Goal: Task Accomplishment & Management: Manage account settings

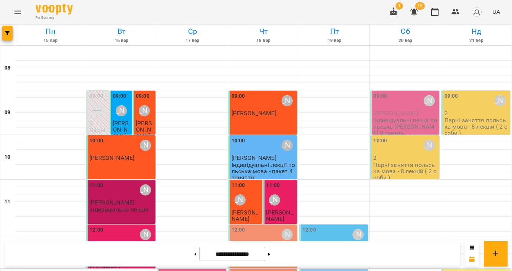
scroll to position [127, 0]
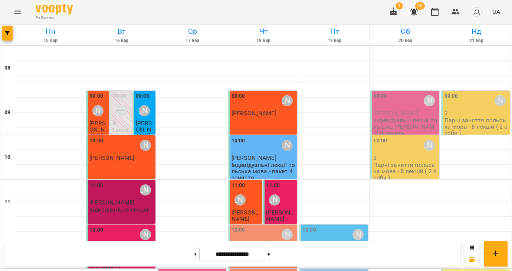
scroll to position [75, 0]
click at [270, 224] on div "12:00 Valentyna Krytskaliuk Tatiana Klebek" at bounding box center [263, 246] width 69 height 44
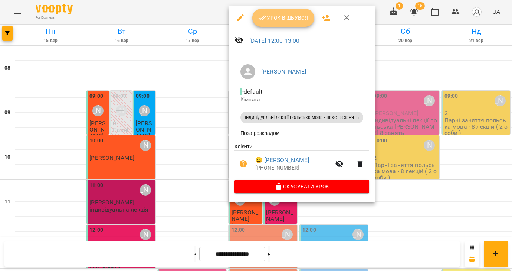
click at [280, 16] on span "Урок відбувся" at bounding box center [283, 17] width 50 height 9
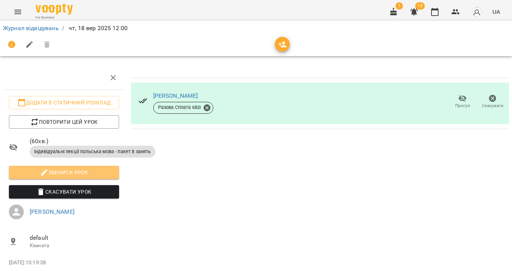
click at [81, 171] on span "Змінити урок" at bounding box center [64, 172] width 98 height 9
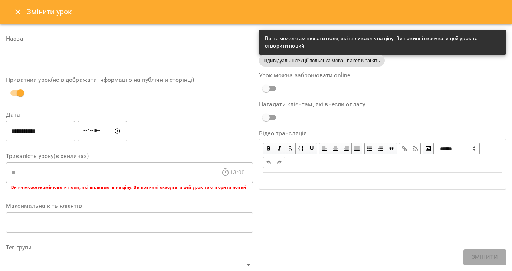
click at [17, 12] on icon "Close" at bounding box center [17, 11] width 9 height 9
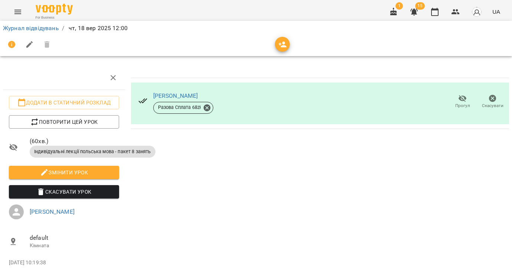
scroll to position [0, 1]
click at [209, 107] on icon at bounding box center [206, 107] width 7 height 7
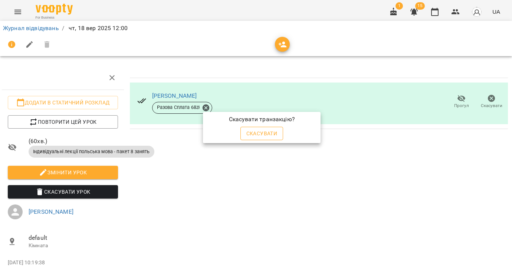
click at [263, 132] on span "Скасувати" at bounding box center [261, 133] width 31 height 9
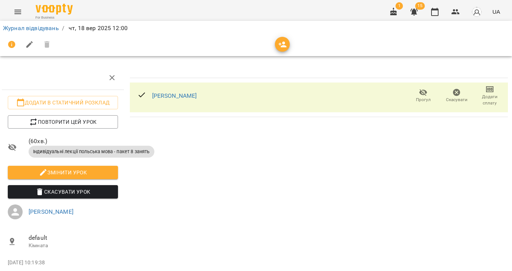
click at [85, 173] on span "Змінити урок" at bounding box center [63, 172] width 98 height 9
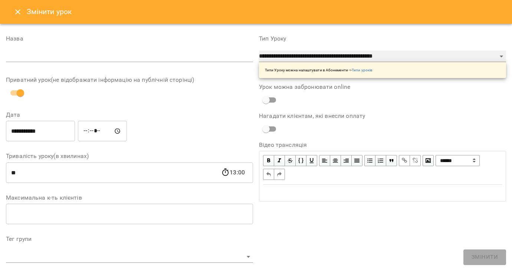
click at [327, 57] on select "**********" at bounding box center [382, 56] width 247 height 12
select select "**********"
click at [259, 50] on select "**********" at bounding box center [382, 56] width 247 height 12
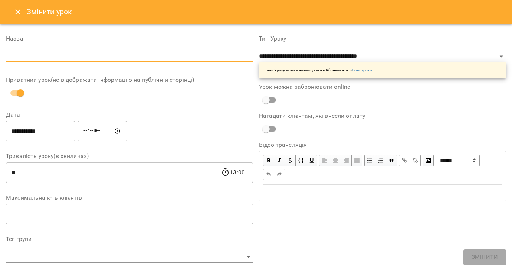
click at [46, 58] on input "text" at bounding box center [129, 56] width 247 height 12
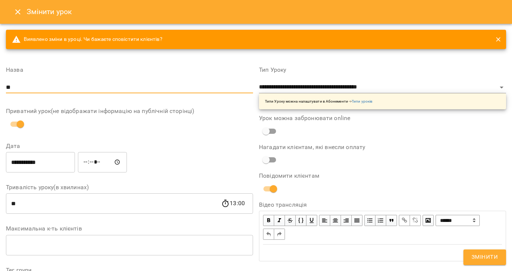
type input "*"
type input "**********"
click at [490, 255] on span "Змінити" at bounding box center [485, 257] width 26 height 10
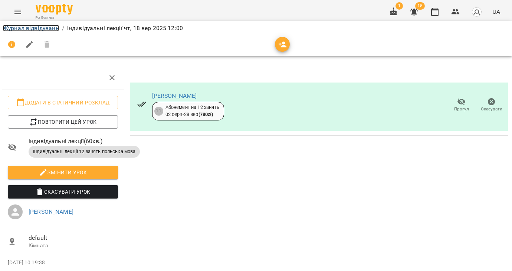
click at [49, 29] on link "Журнал відвідувань" at bounding box center [31, 27] width 56 height 7
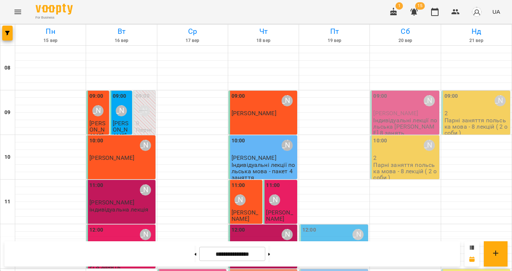
scroll to position [163, 0]
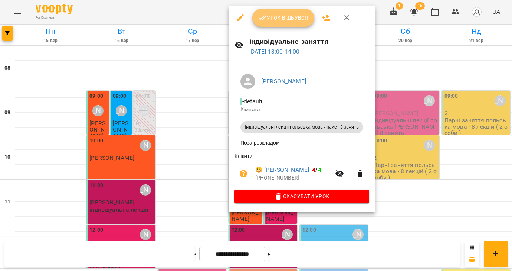
click at [281, 14] on span "Урок відбувся" at bounding box center [283, 17] width 50 height 9
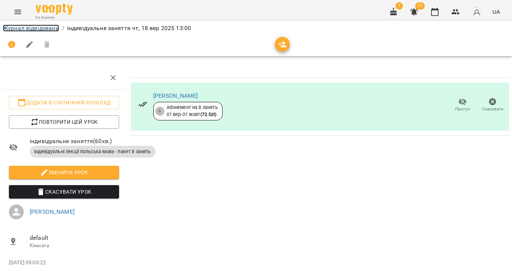
drag, startPoint x: 45, startPoint y: 30, endPoint x: 198, endPoint y: 65, distance: 156.5
click at [45, 30] on link "Журнал відвідувань" at bounding box center [31, 27] width 56 height 7
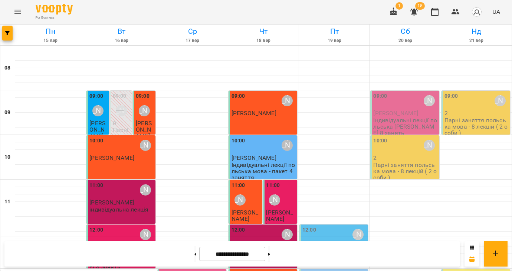
scroll to position [246, 0]
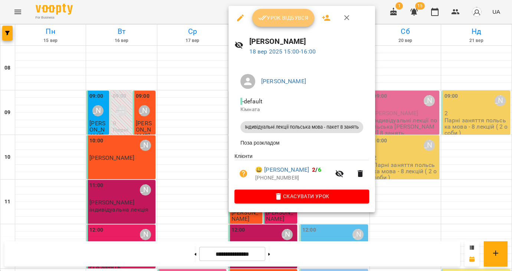
drag, startPoint x: 280, startPoint y: 20, endPoint x: 280, endPoint y: 26, distance: 6.3
click at [280, 20] on span "Урок відбувся" at bounding box center [283, 17] width 50 height 9
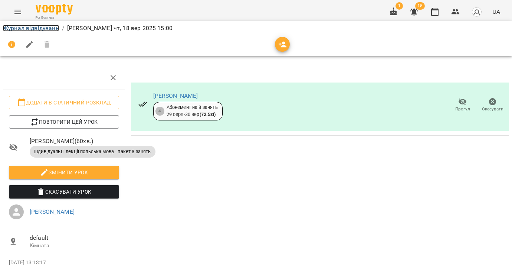
click at [43, 29] on link "Журнал відвідувань" at bounding box center [31, 27] width 56 height 7
